Goal: Information Seeking & Learning: Learn about a topic

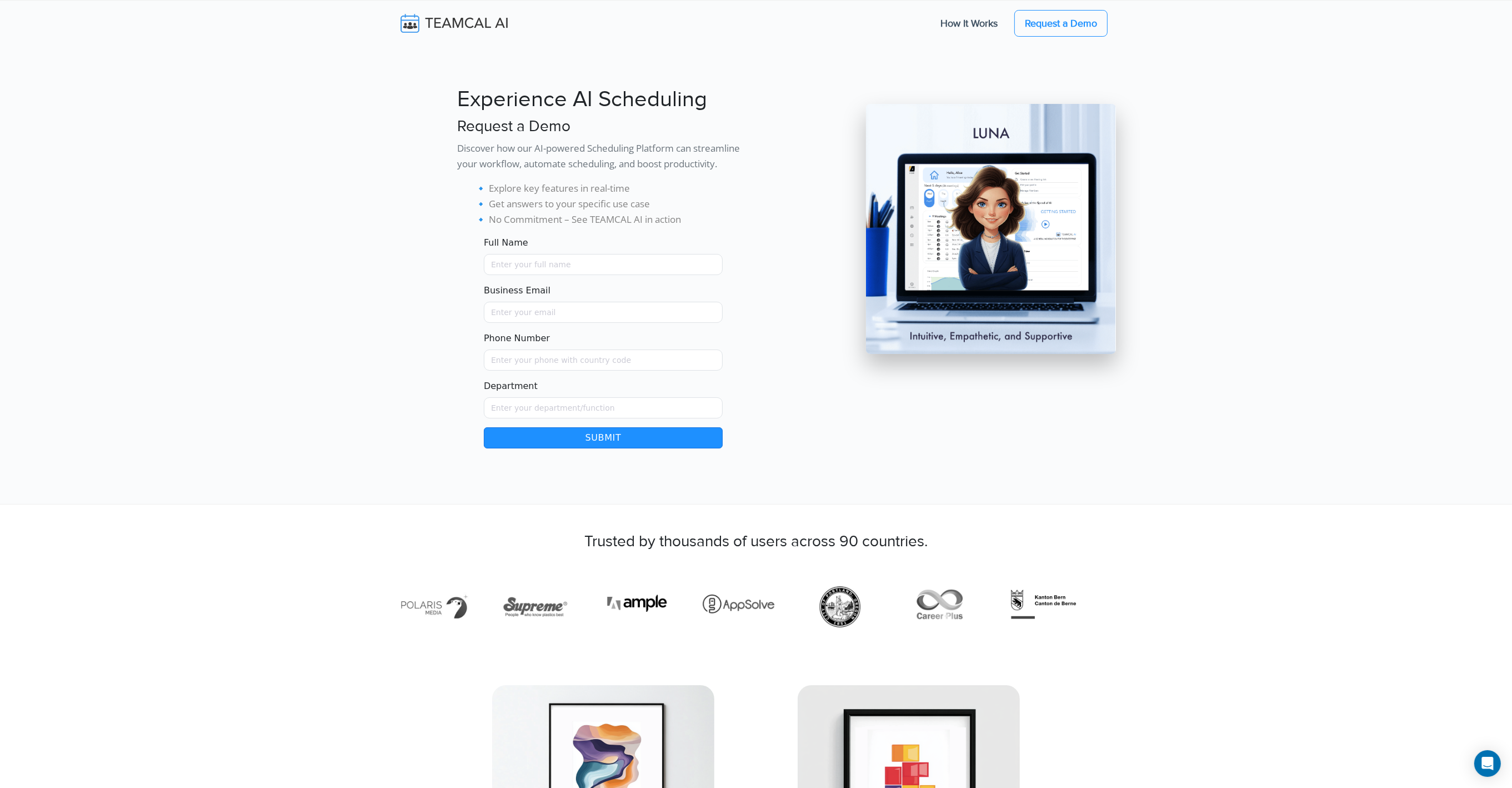
click at [406, 23] on img at bounding box center [462, 23] width 132 height 23
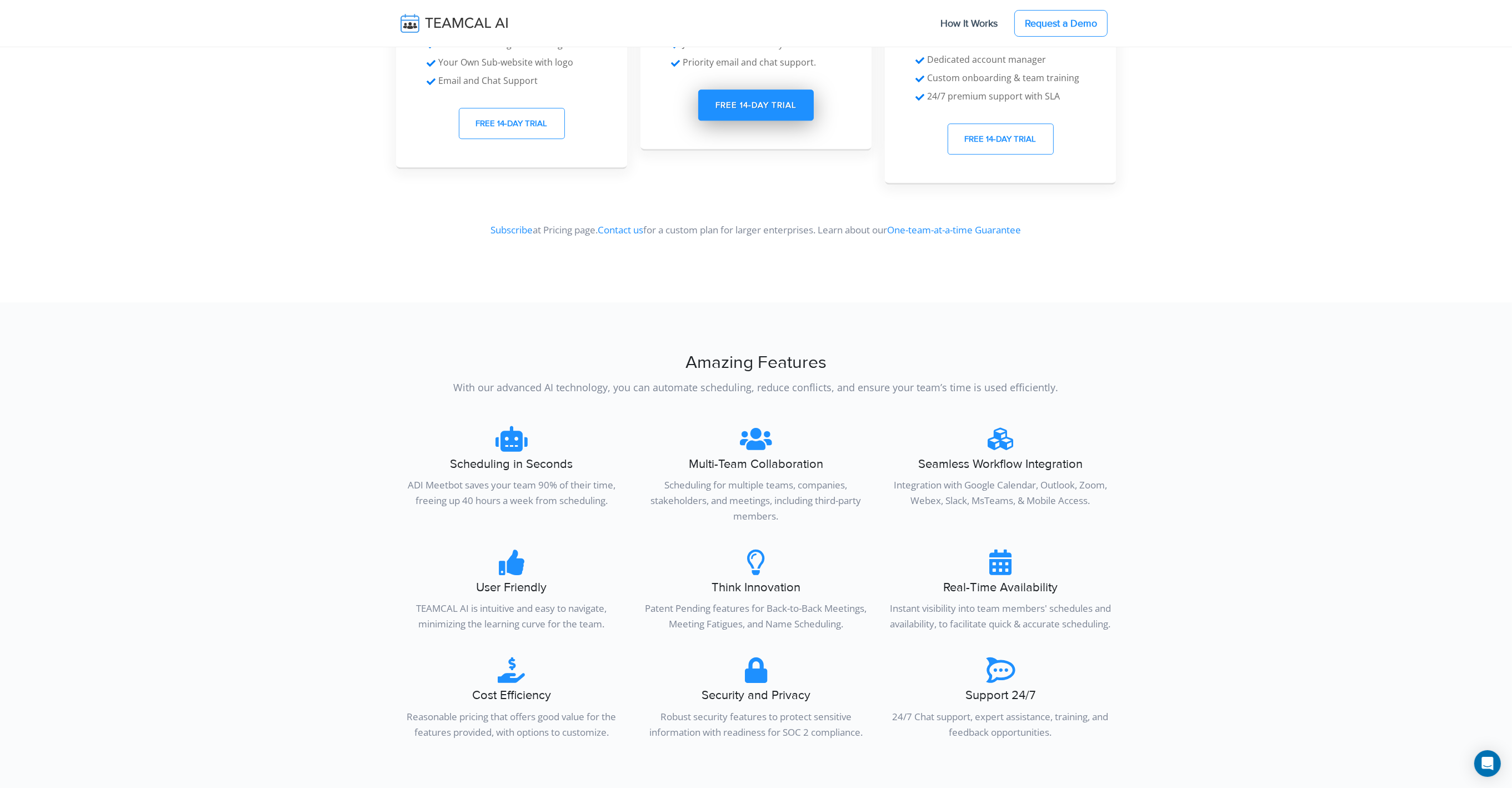
scroll to position [4852, 0]
